Goal: Information Seeking & Learning: Learn about a topic

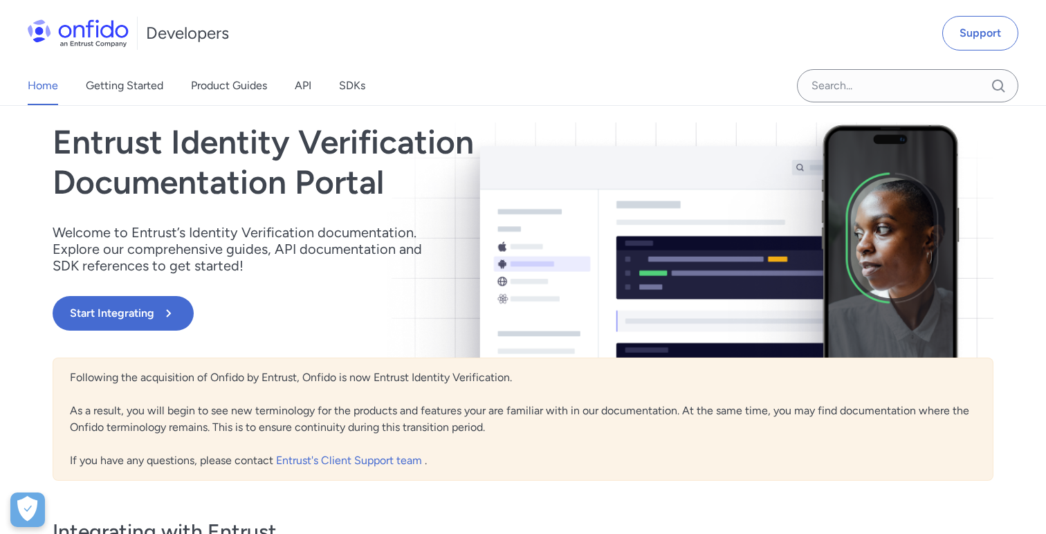
scroll to position [76, 0]
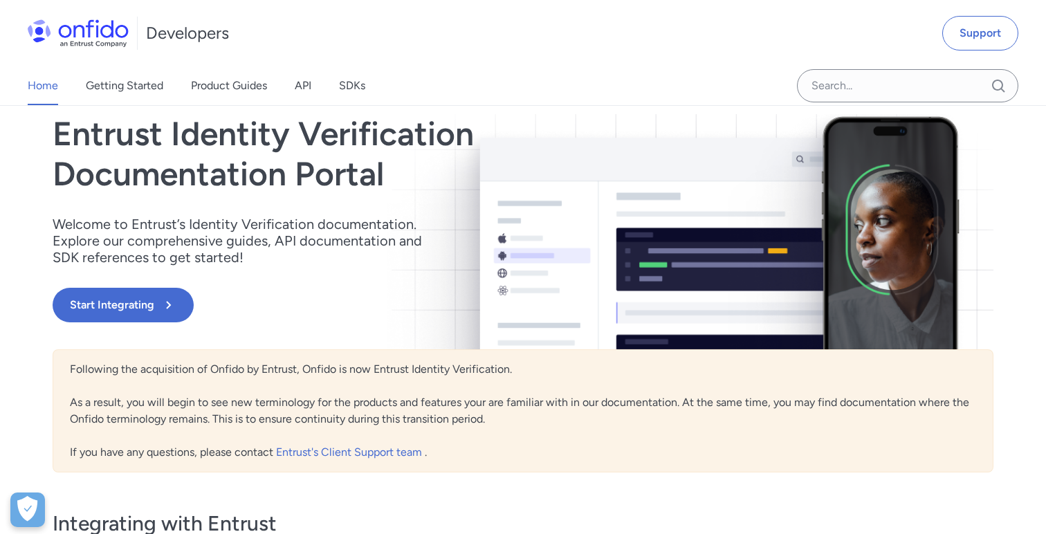
click at [291, 98] on div "Home Getting Started Product Guides API SDKs" at bounding box center [210, 85] width 421 height 39
click at [294, 92] on div "Home Getting Started Product Guides API SDKs" at bounding box center [210, 85] width 421 height 39
click at [298, 89] on link "API" at bounding box center [303, 85] width 17 height 39
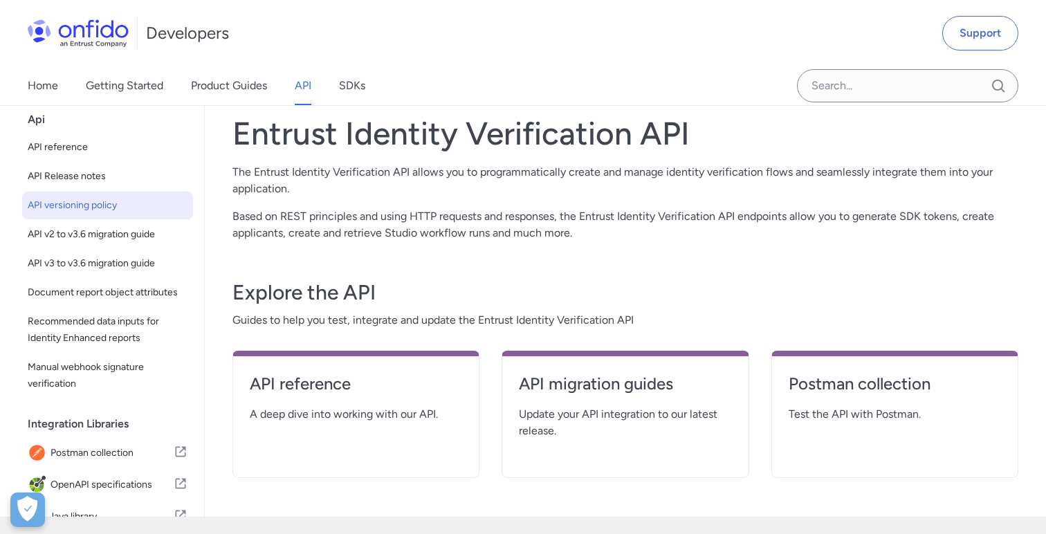
scroll to position [15, 0]
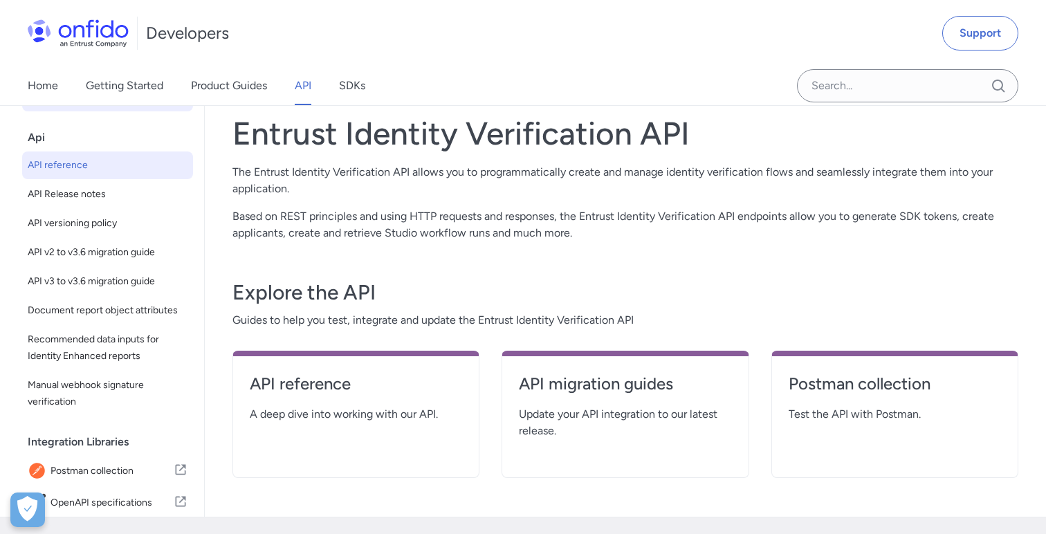
click at [102, 174] on link "API reference" at bounding box center [107, 166] width 171 height 28
select select "http"
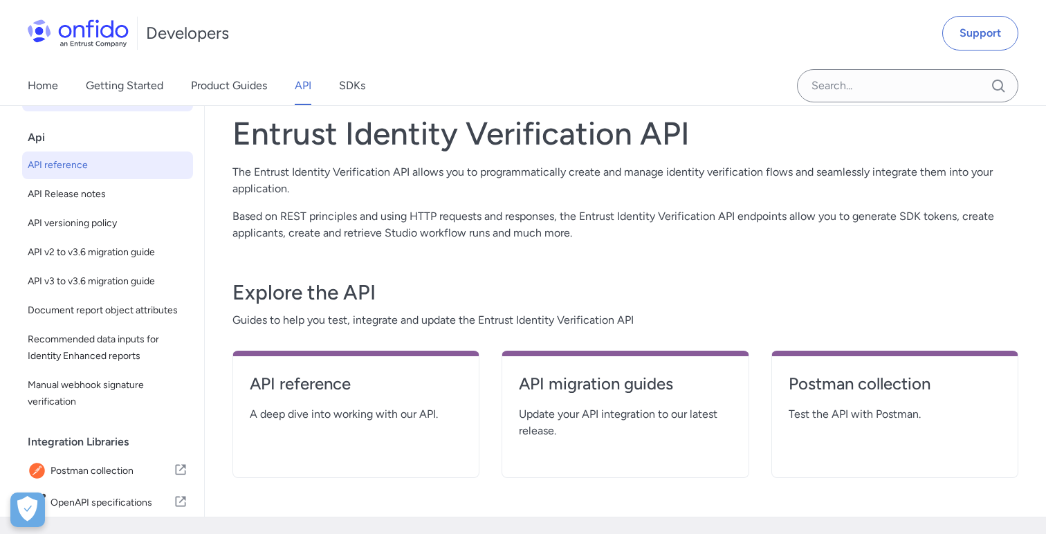
select select "http"
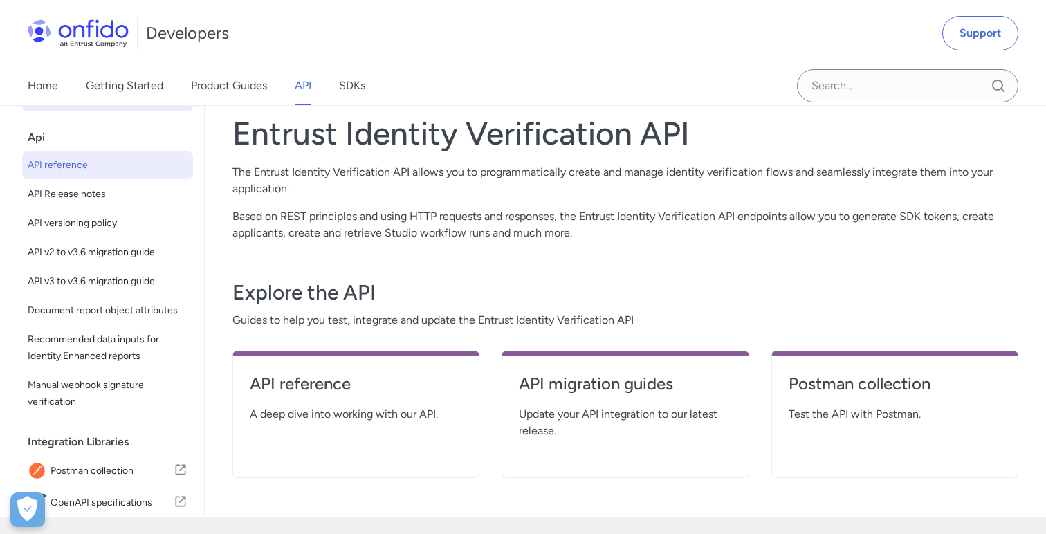
select select "http"
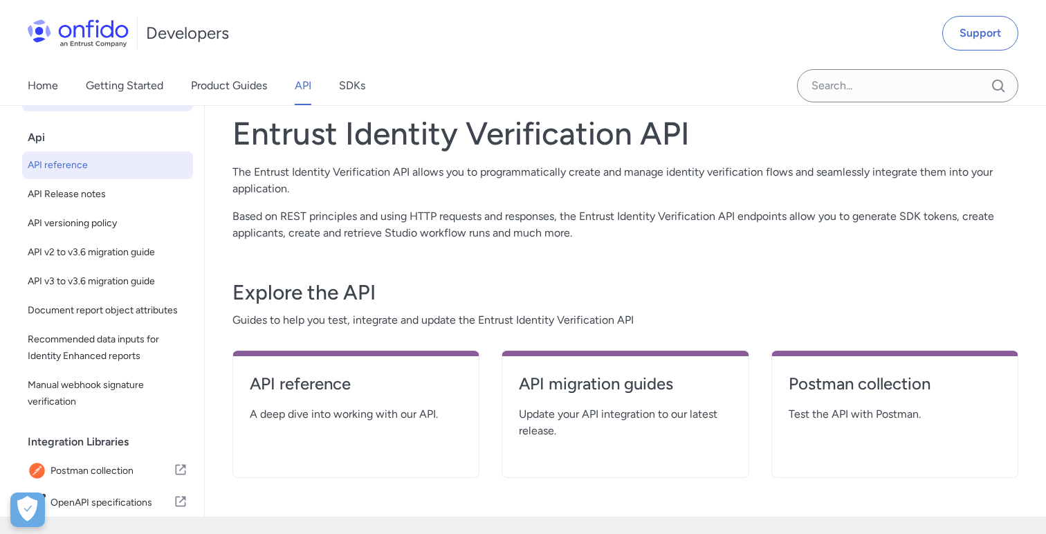
select select "http"
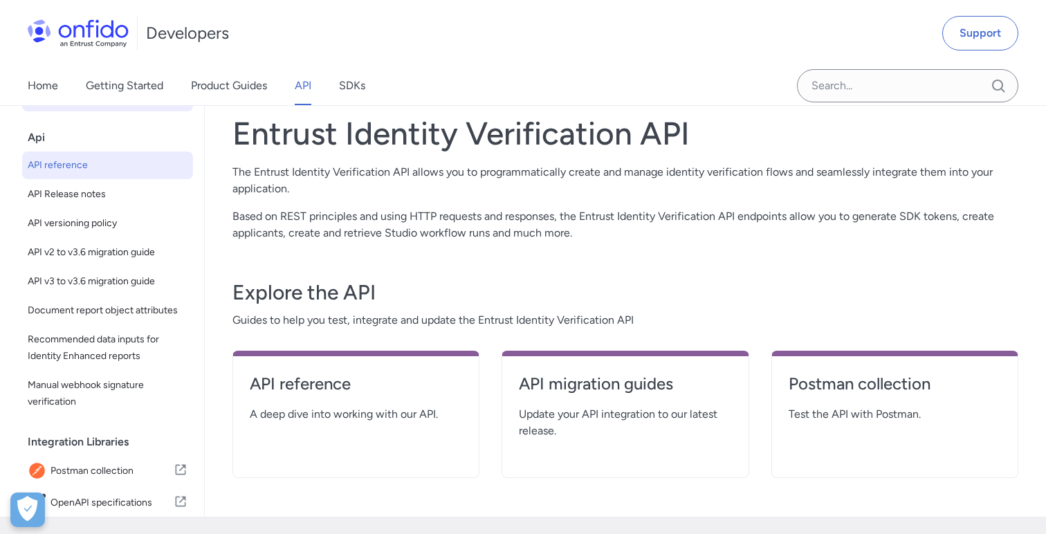
select select "http"
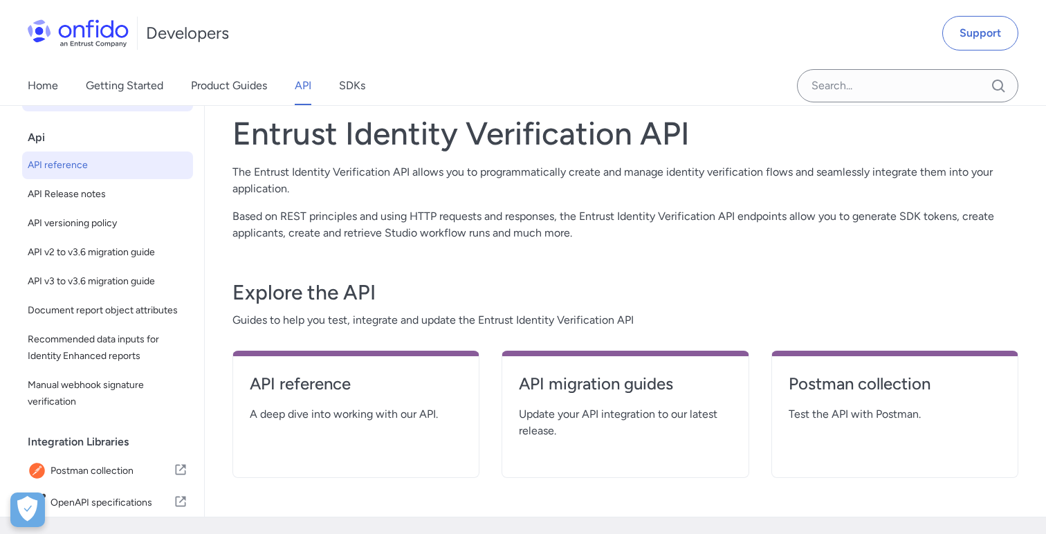
select select "http"
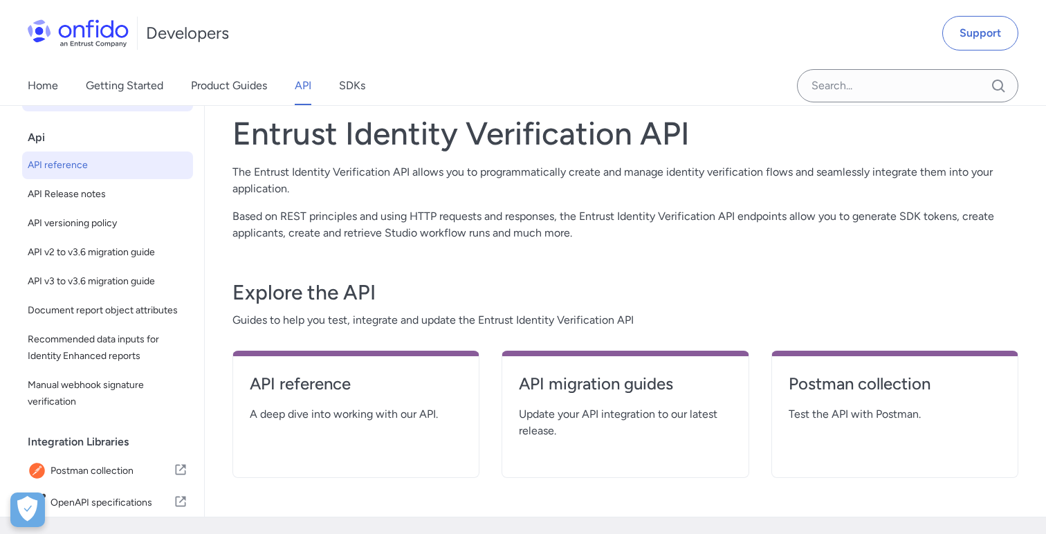
select select "http"
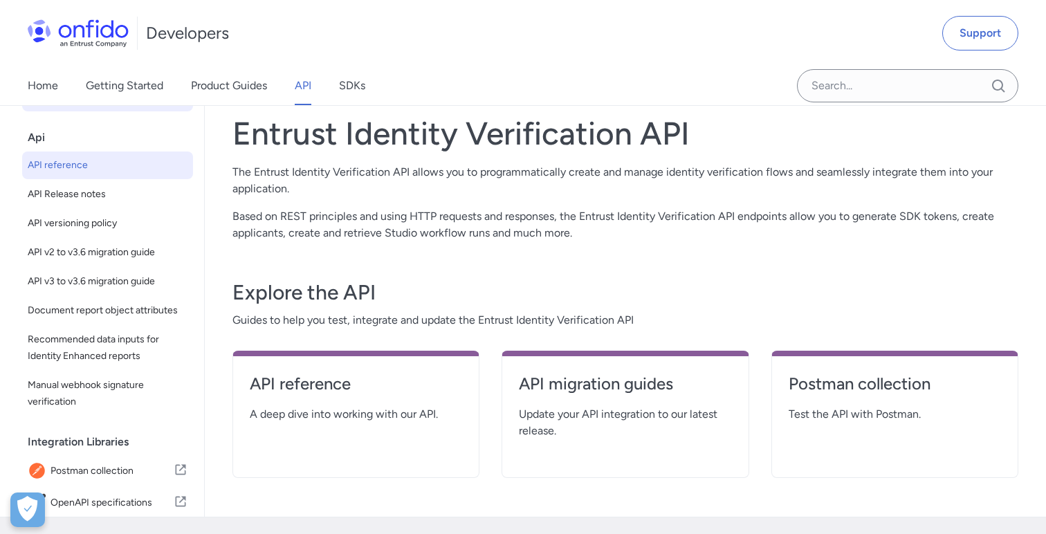
select select "http"
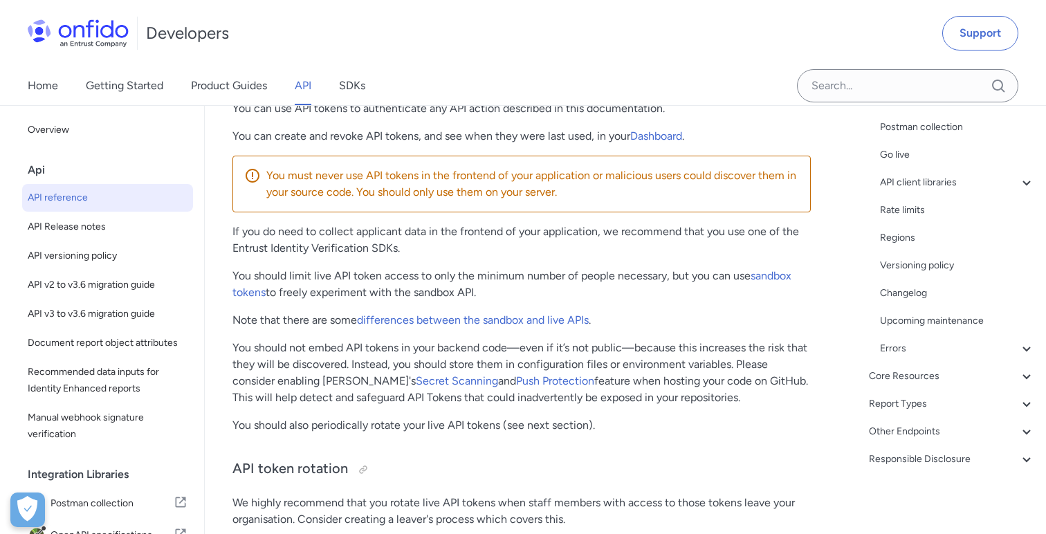
scroll to position [1388, 0]
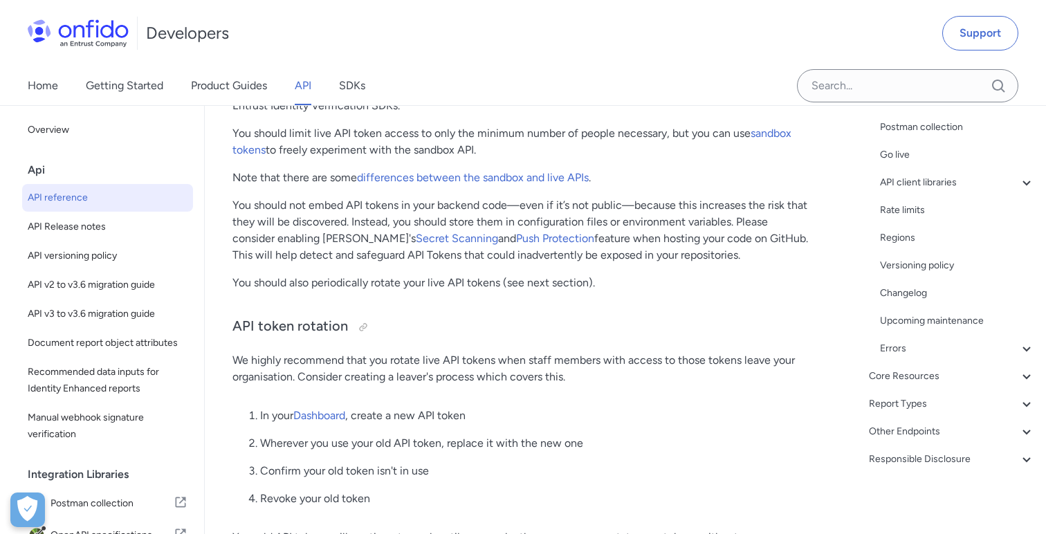
click at [100, 33] on img at bounding box center [78, 33] width 101 height 28
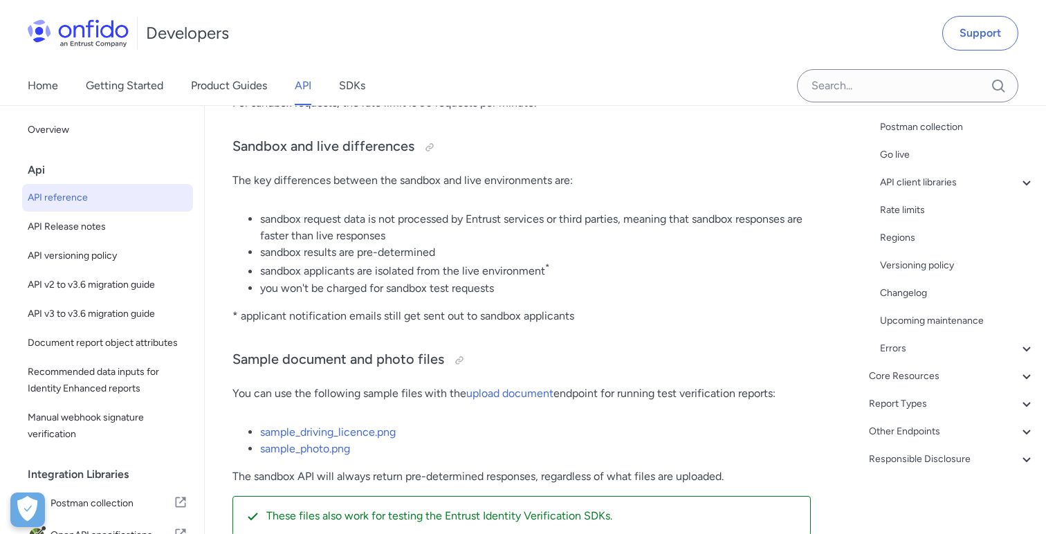
scroll to position [230, 0]
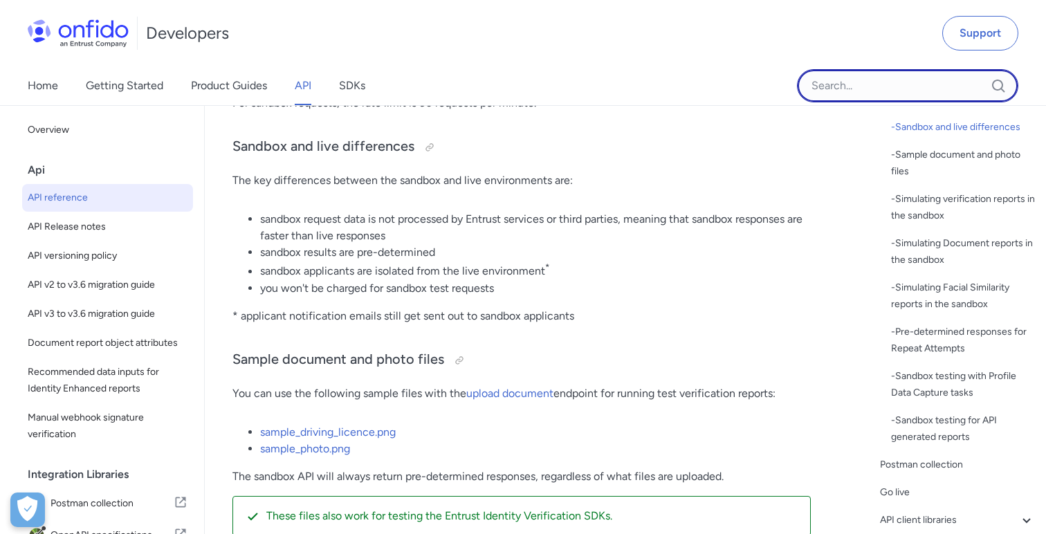
click at [870, 89] on input "Onfido search input field" at bounding box center [907, 85] width 221 height 33
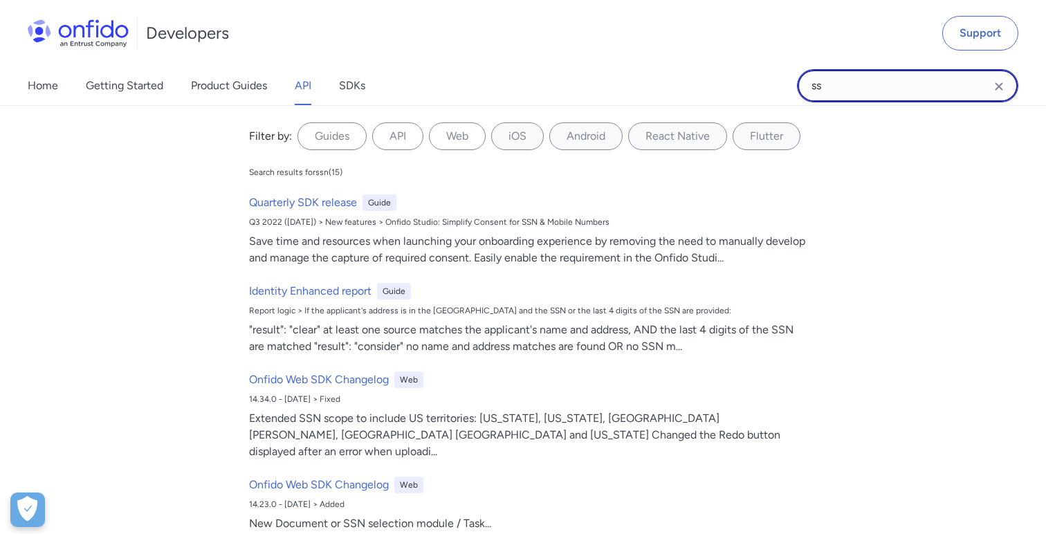
type input "s"
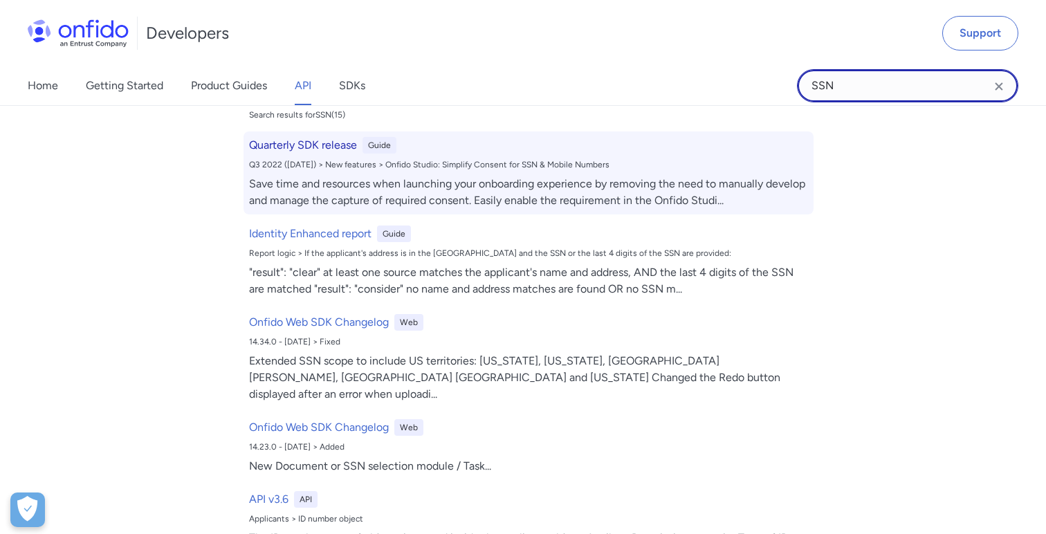
scroll to position [61, 0]
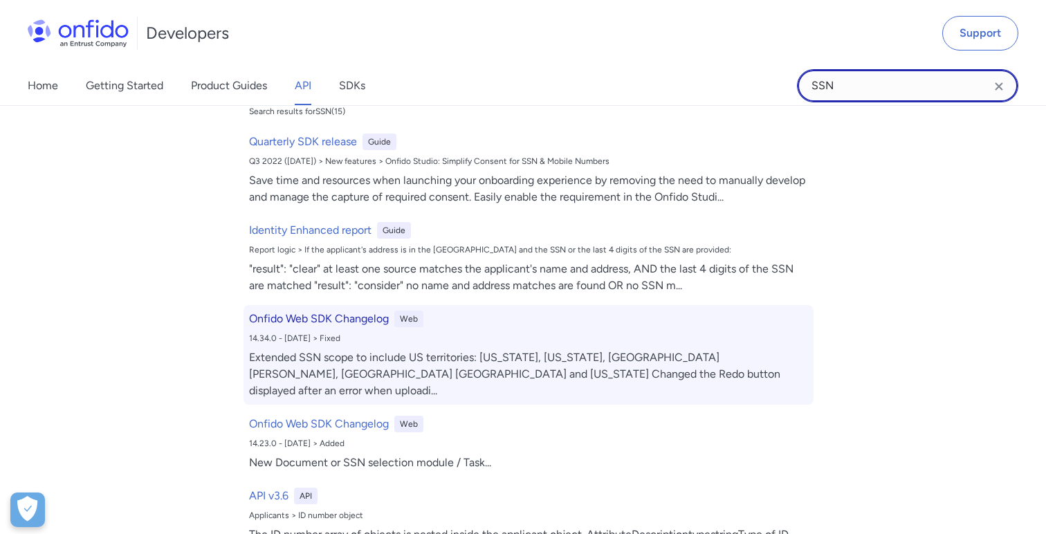
type input "SSN"
click at [444, 363] on div "Extended SSN scope to include US territories: [US_STATE], [US_STATE], [GEOGRAPH…" at bounding box center [528, 375] width 559 height 50
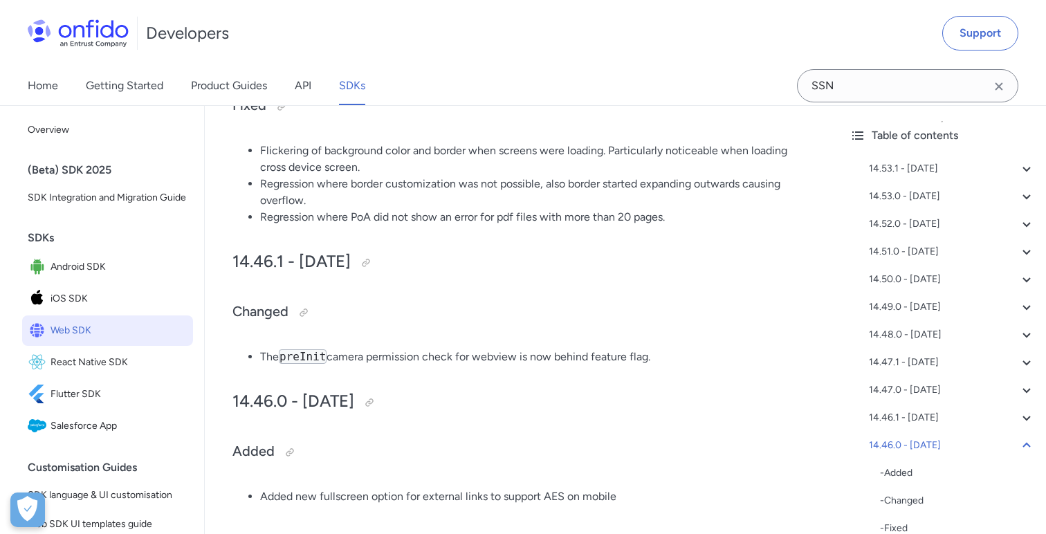
scroll to position [2292, 0]
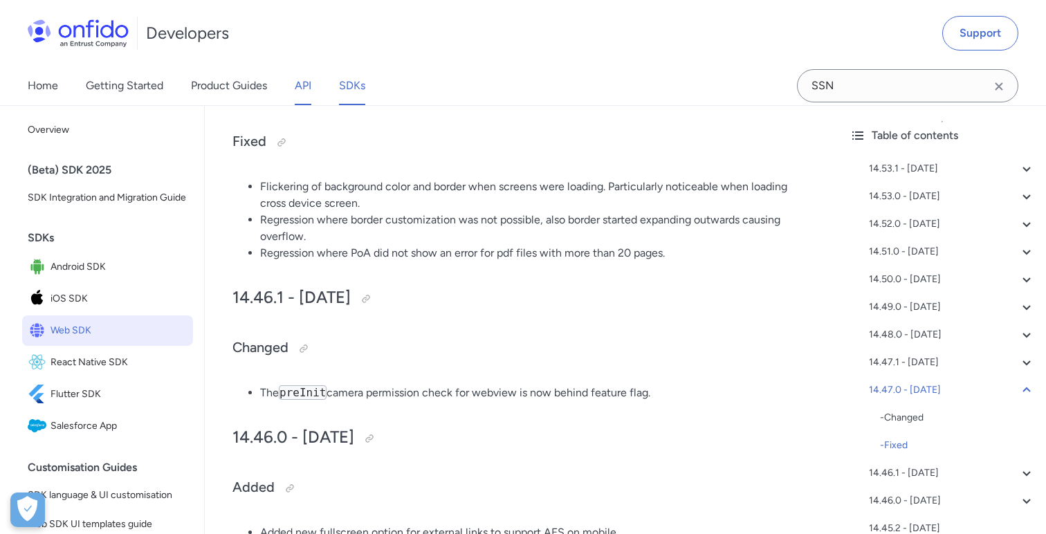
click at [297, 81] on link "API" at bounding box center [303, 85] width 17 height 39
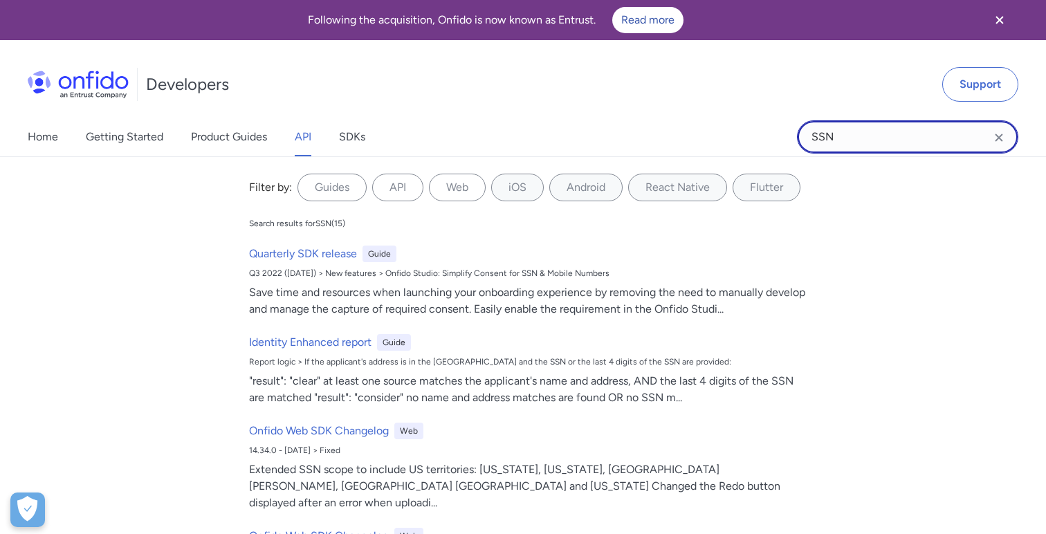
click at [894, 147] on input "SSN" at bounding box center [907, 136] width 221 height 33
click at [405, 191] on label "API" at bounding box center [397, 188] width 51 height 28
click at [0, 0] on input "API" at bounding box center [0, 0] width 0 height 0
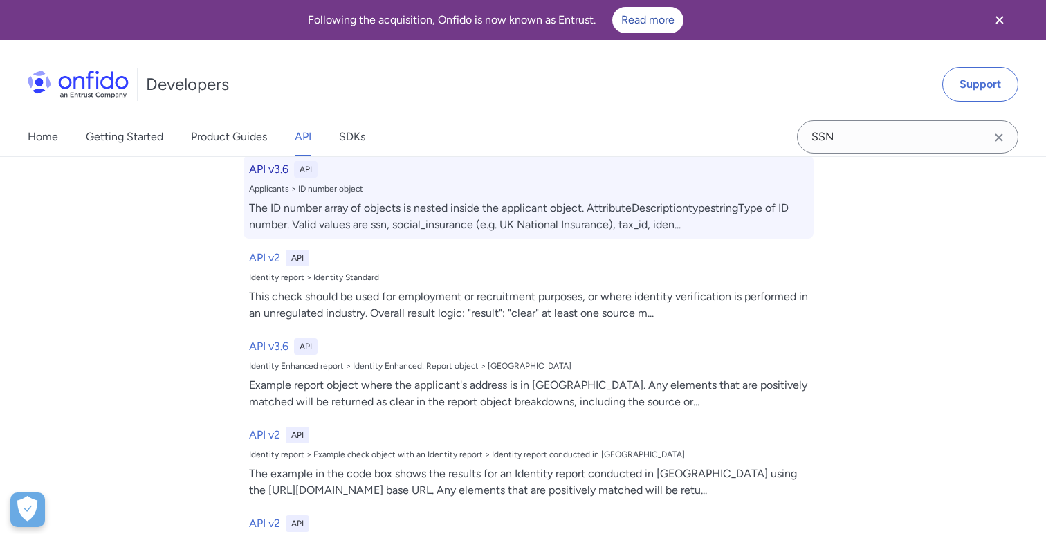
scroll to position [104, 0]
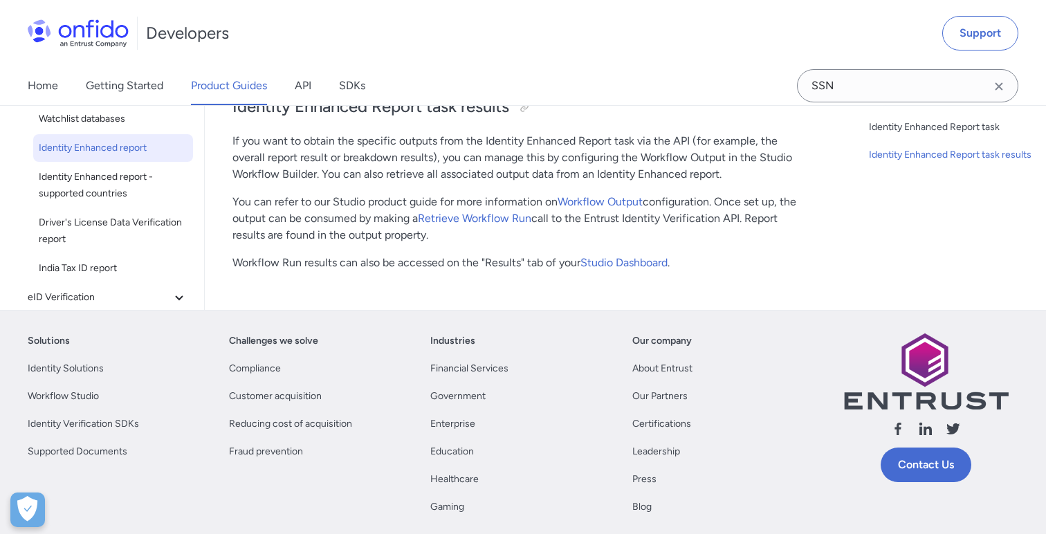
scroll to position [4839, 0]
